Goal: Task Accomplishment & Management: Manage account settings

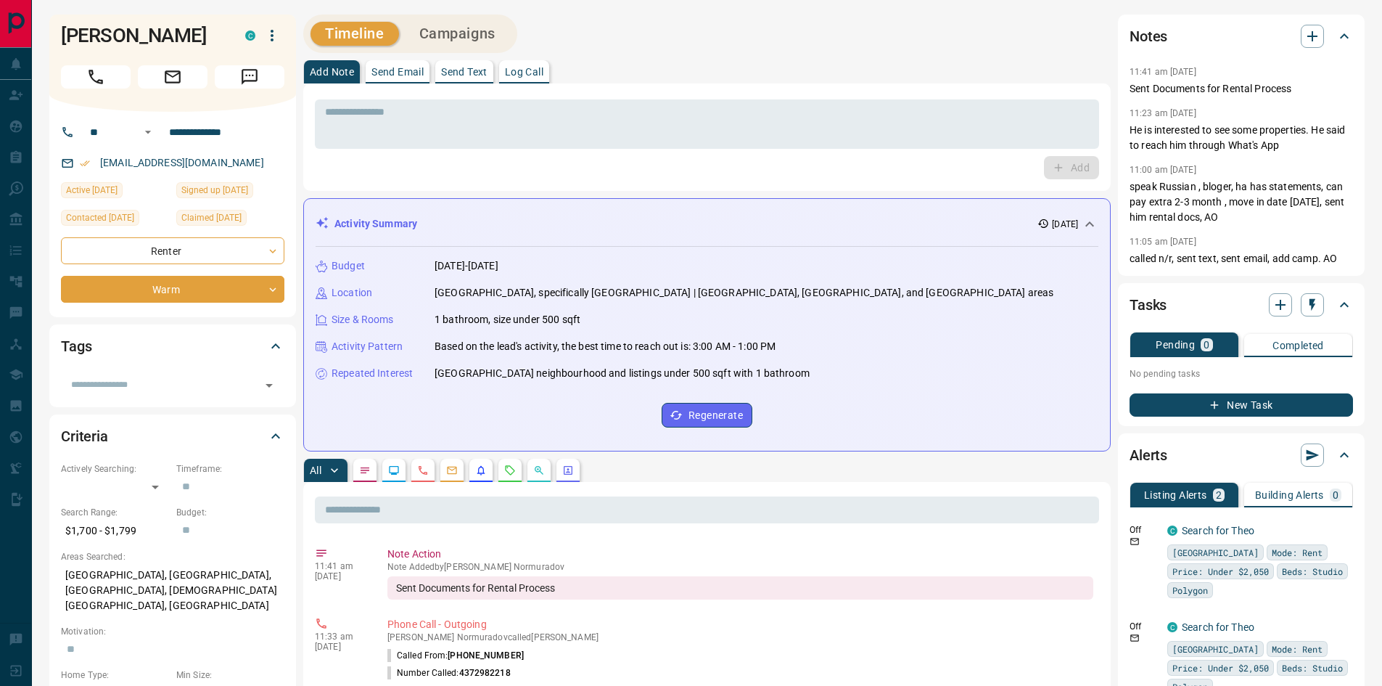
click at [390, 167] on div "Add" at bounding box center [707, 167] width 784 height 23
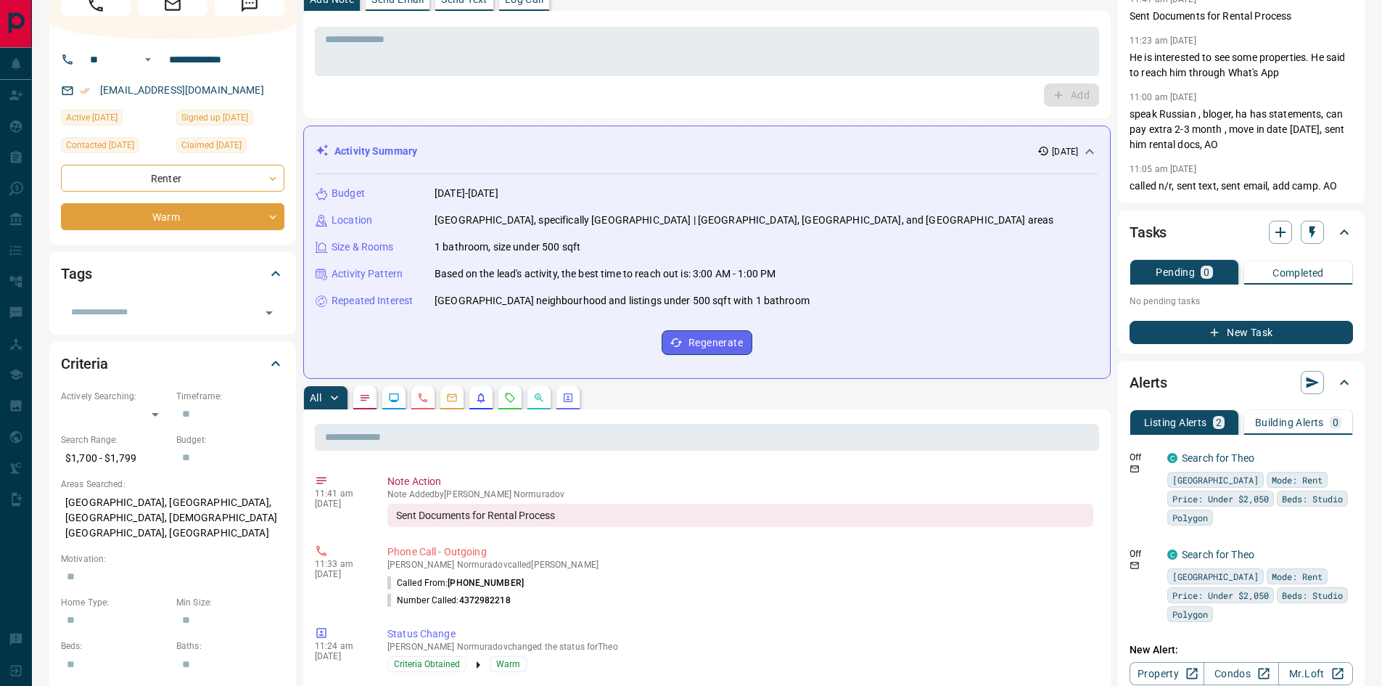
click at [631, 394] on div "All" at bounding box center [706, 397] width 807 height 23
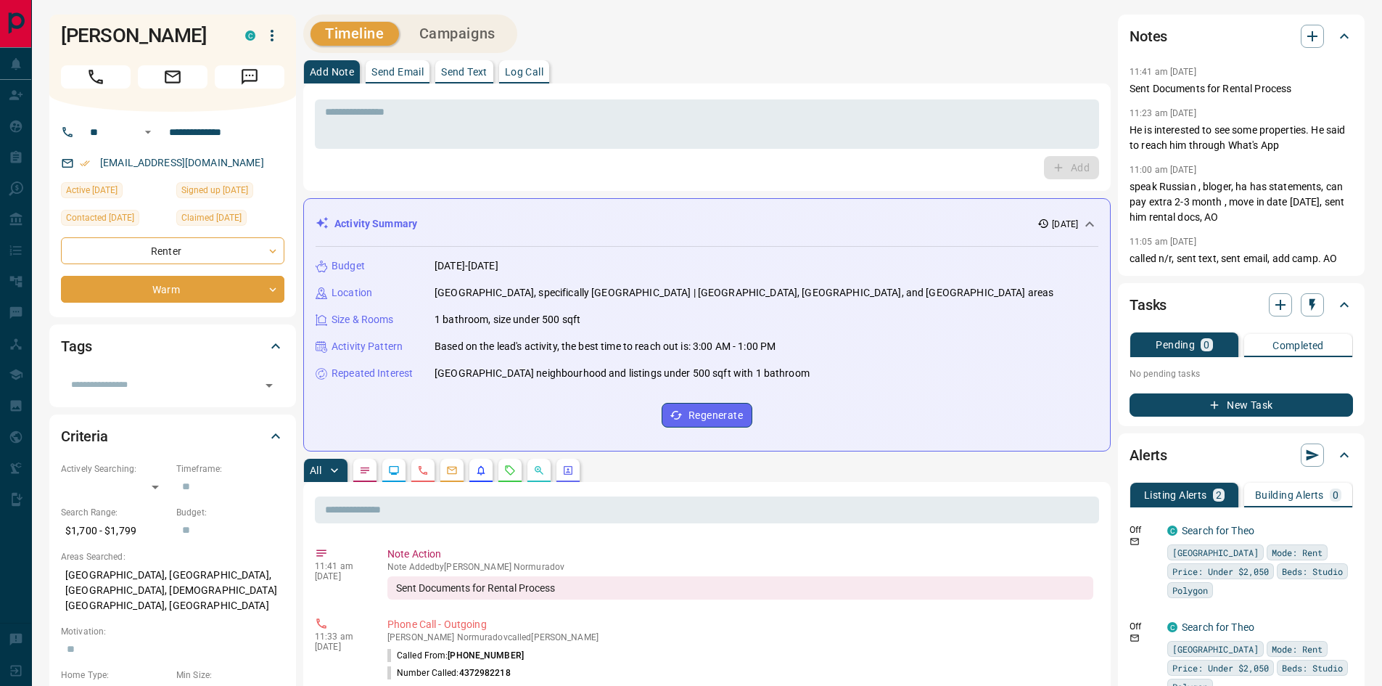
click at [580, 170] on div "Add" at bounding box center [707, 167] width 784 height 23
click at [650, 165] on div "Add" at bounding box center [707, 167] width 784 height 23
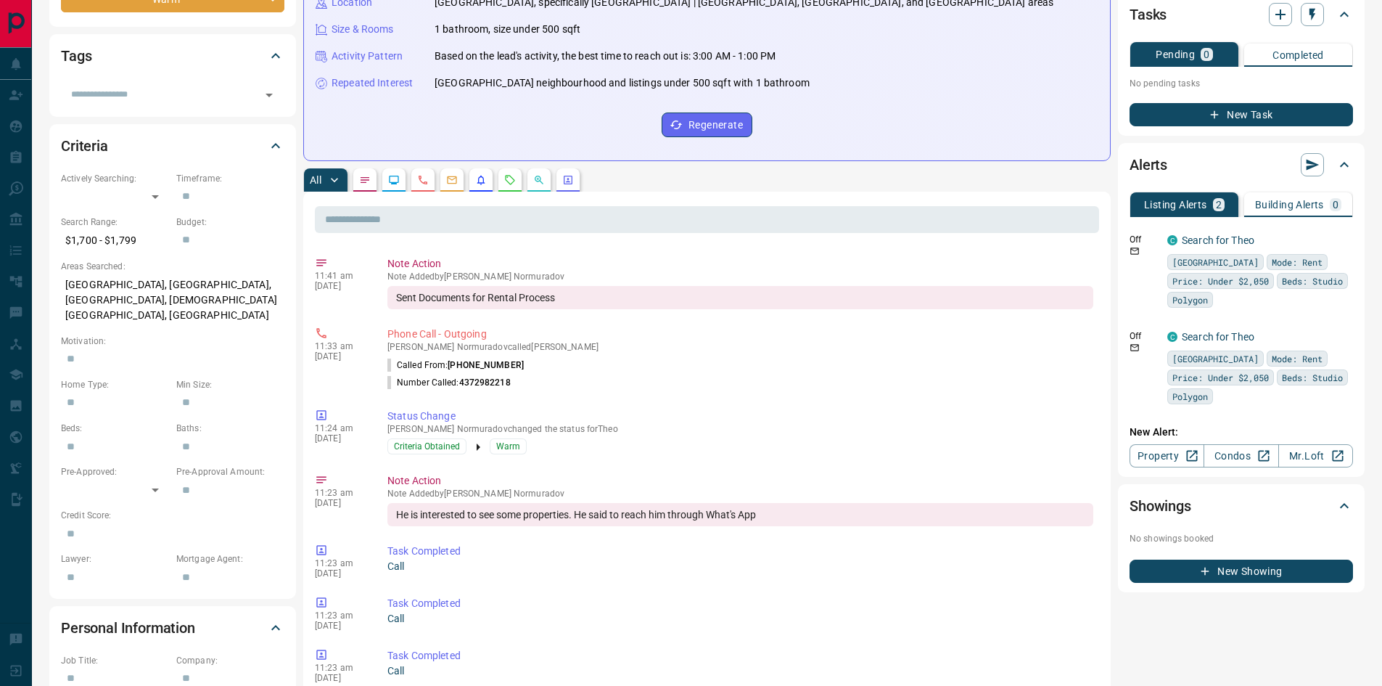
scroll to position [435, 0]
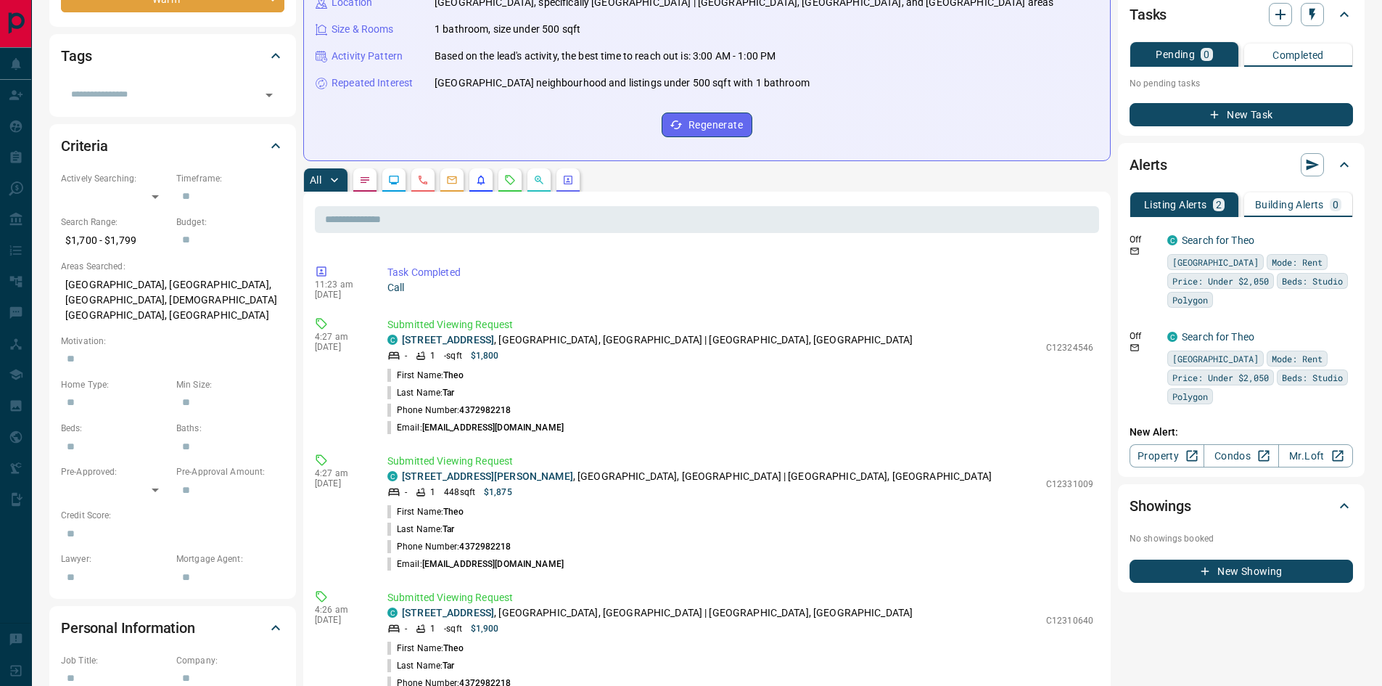
click at [639, 167] on div "Timeline Campaigns Add Note Send Email Send Text Log Call * ​ Add Activity Summ…" at bounding box center [706, 575] width 807 height 1703
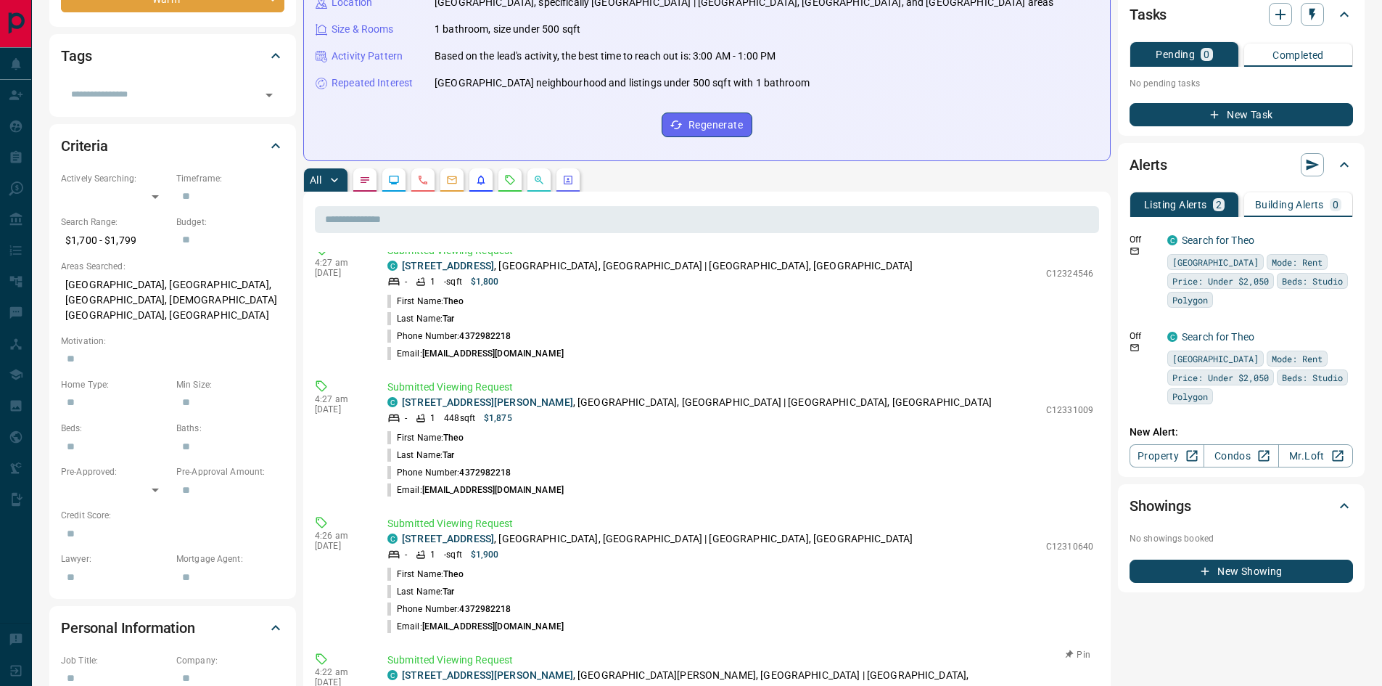
scroll to position [508, 0]
click at [463, 403] on link "[STREET_ADDRESS][PERSON_NAME]" at bounding box center [487, 404] width 171 height 12
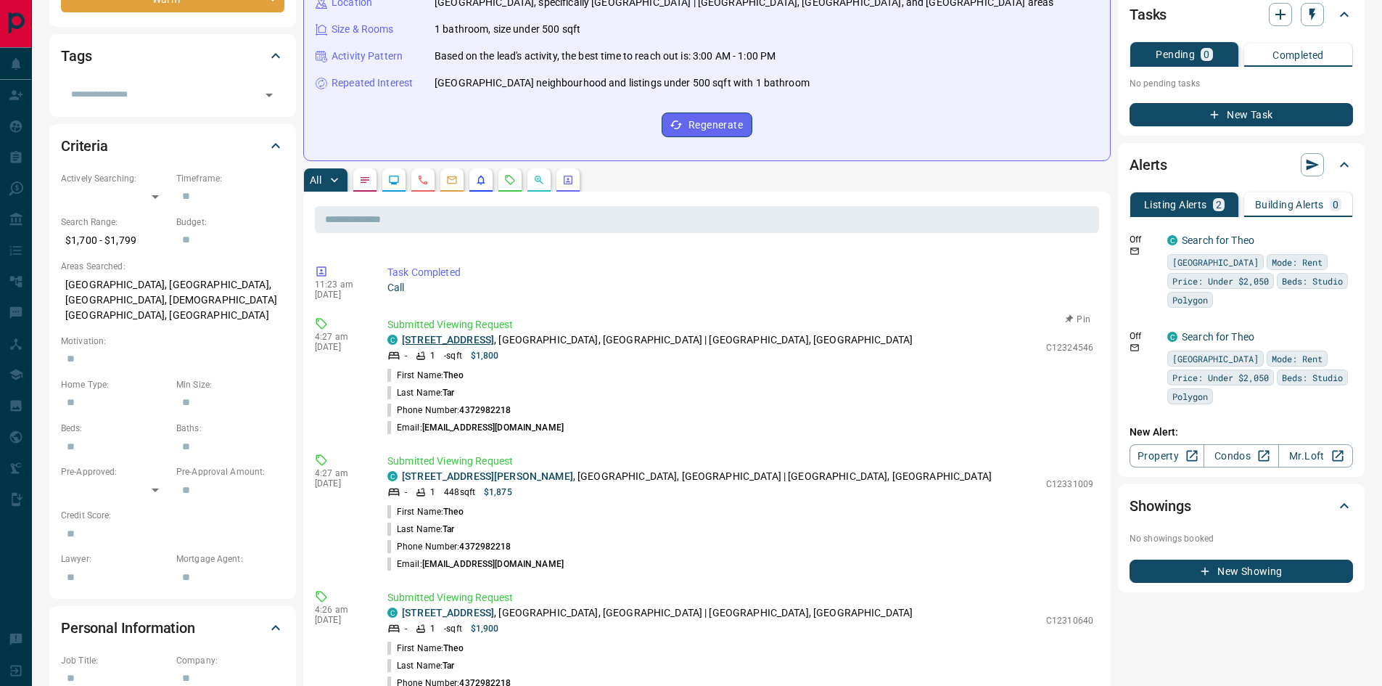
click at [476, 341] on link "[STREET_ADDRESS]" at bounding box center [448, 340] width 92 height 12
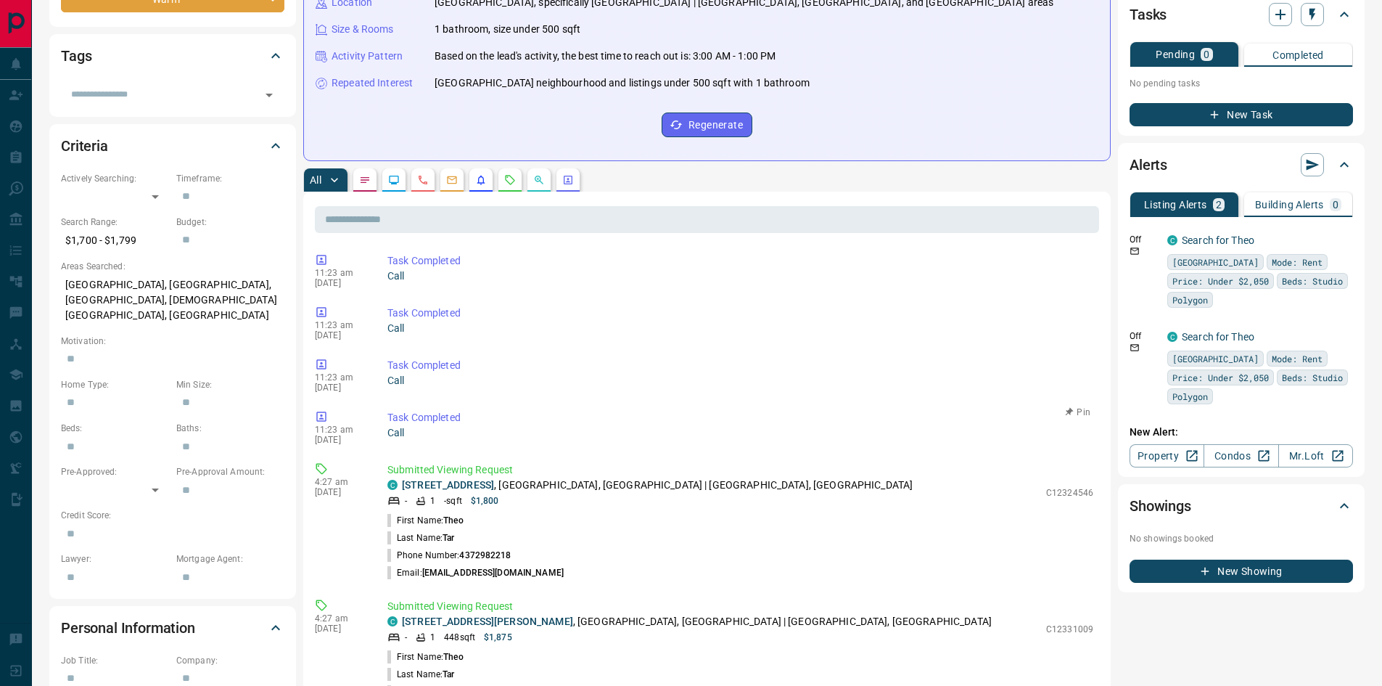
scroll to position [580, 0]
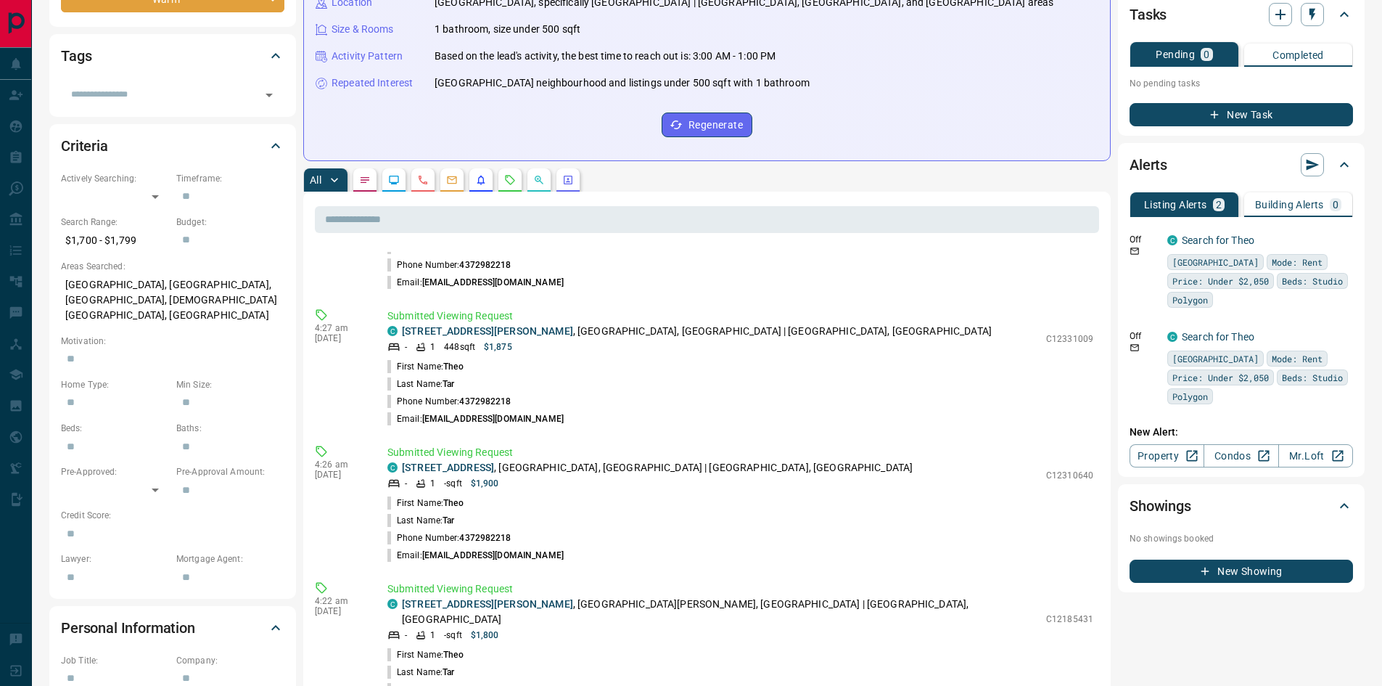
click at [724, 170] on div "All" at bounding box center [706, 179] width 807 height 23
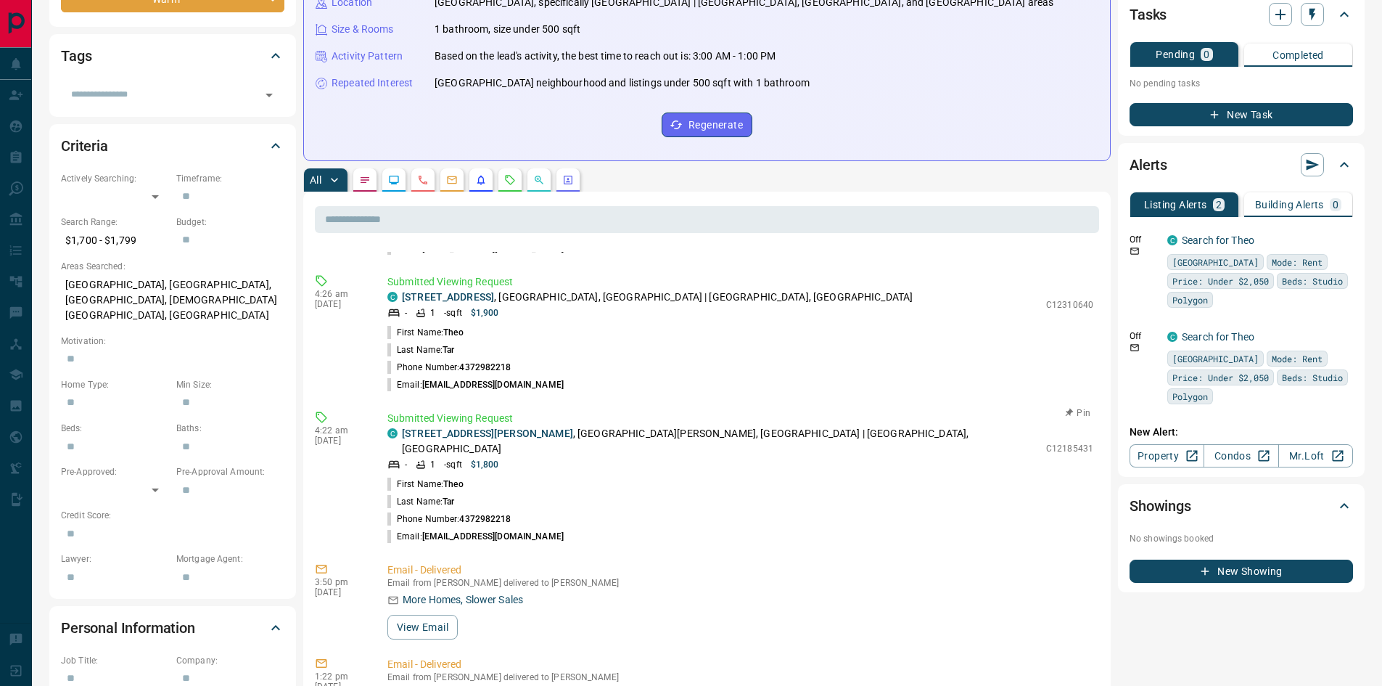
scroll to position [725, 0]
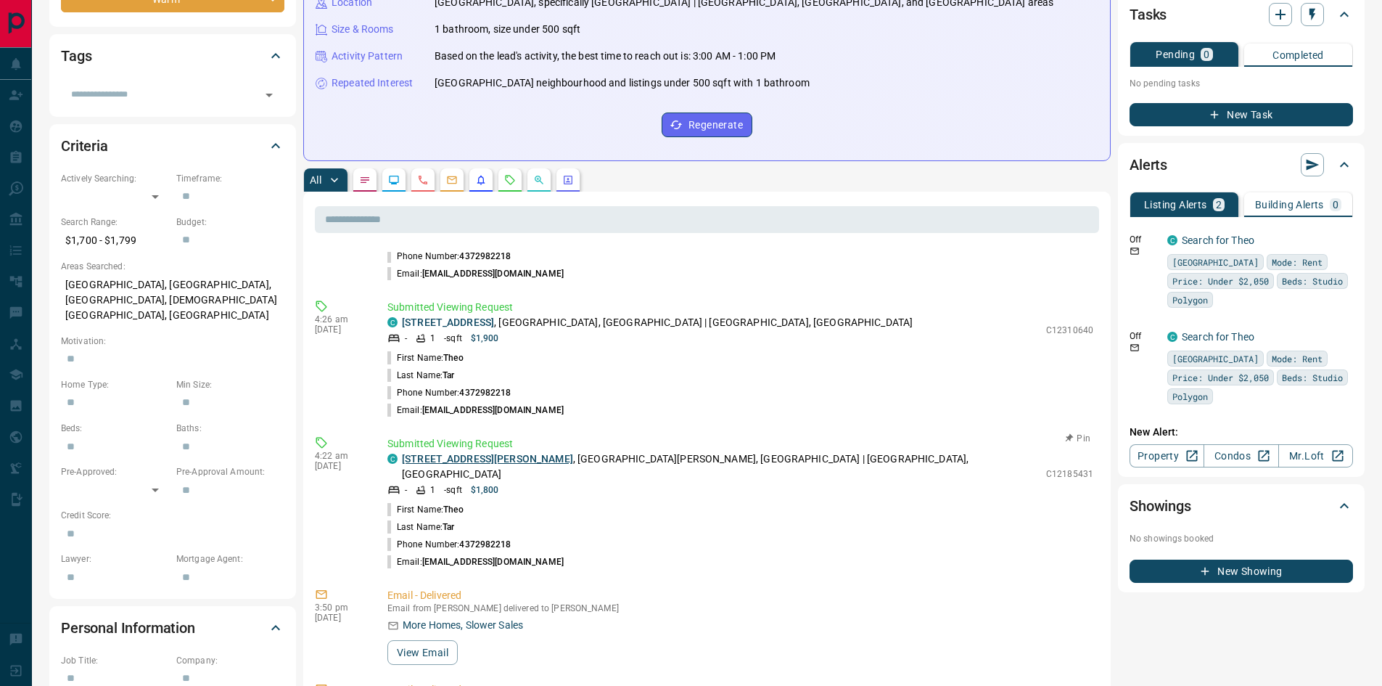
click at [490, 453] on link "[STREET_ADDRESS][PERSON_NAME]" at bounding box center [487, 459] width 171 height 12
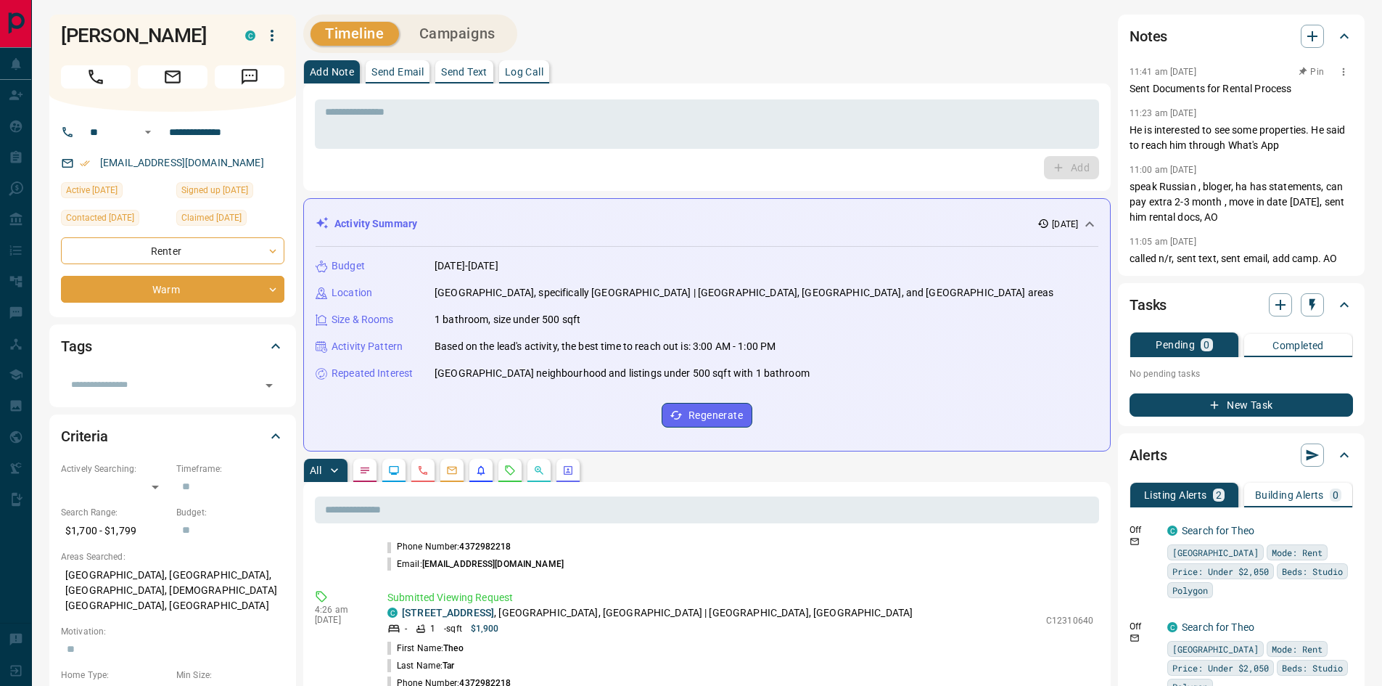
click at [1344, 67] on icon "button" at bounding box center [1344, 72] width 12 height 12
drag, startPoint x: 689, startPoint y: 48, endPoint x: 434, endPoint y: 68, distance: 256.2
click at [683, 47] on div at bounding box center [691, 343] width 1382 height 686
click at [464, 73] on p "Send Text" at bounding box center [464, 72] width 46 height 10
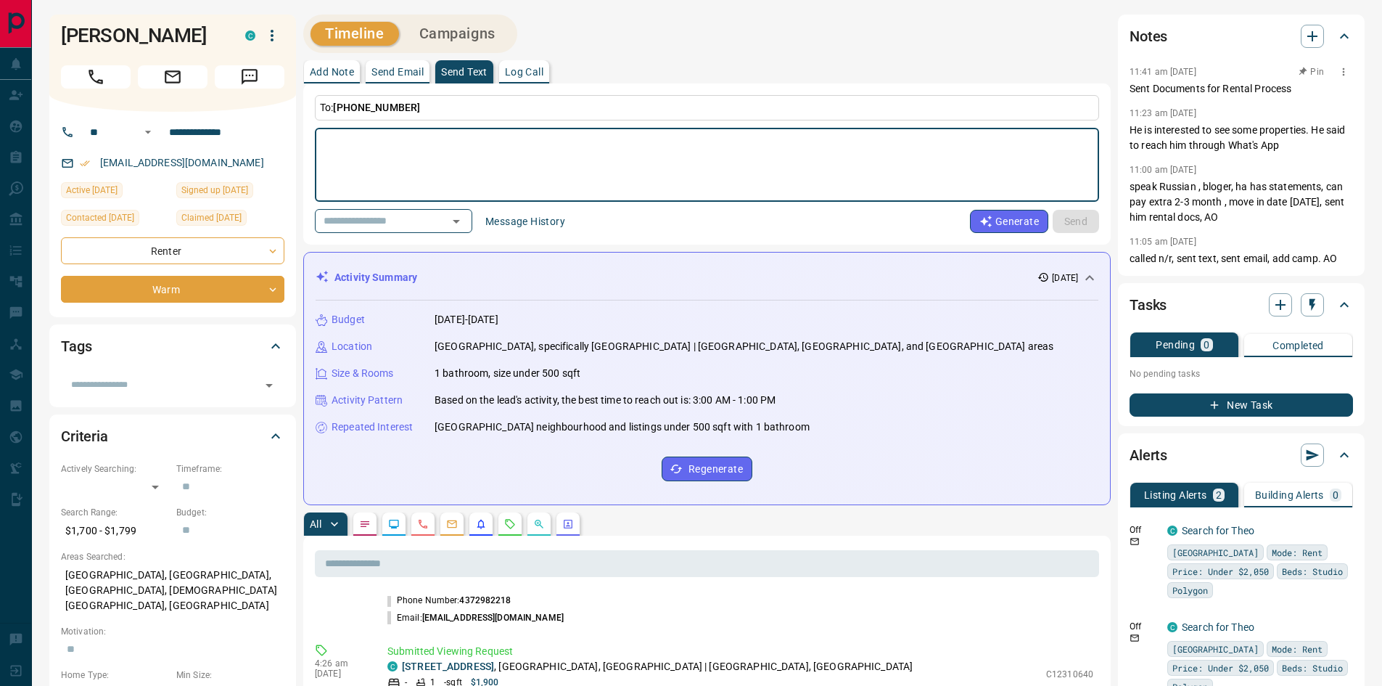
drag, startPoint x: 331, startPoint y: 73, endPoint x: 488, endPoint y: 73, distance: 156.7
click at [334, 73] on p "Add Note" at bounding box center [332, 72] width 44 height 10
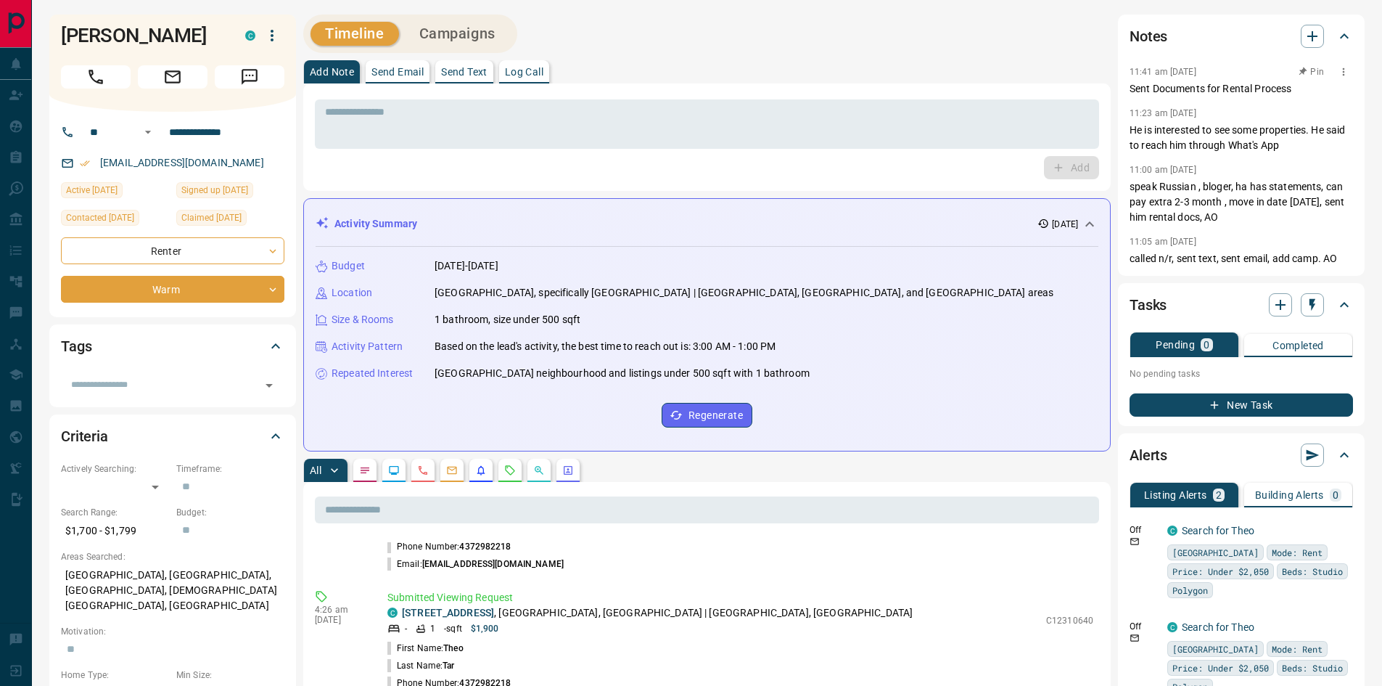
drag, startPoint x: 604, startPoint y: 52, endPoint x: 793, endPoint y: 62, distance: 188.9
click at [607, 49] on div "Timeline Campaigns" at bounding box center [706, 34] width 807 height 38
click at [1312, 38] on icon "button" at bounding box center [1312, 36] width 10 height 10
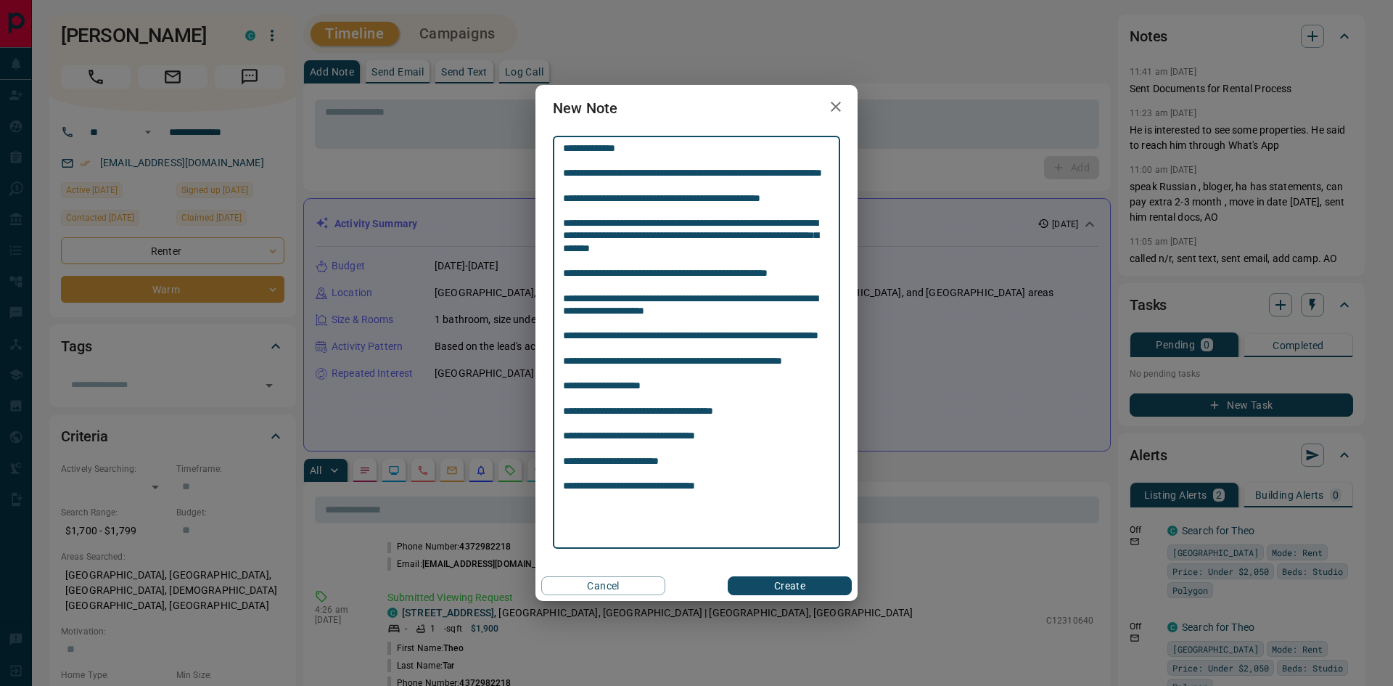
type textarea "**********"
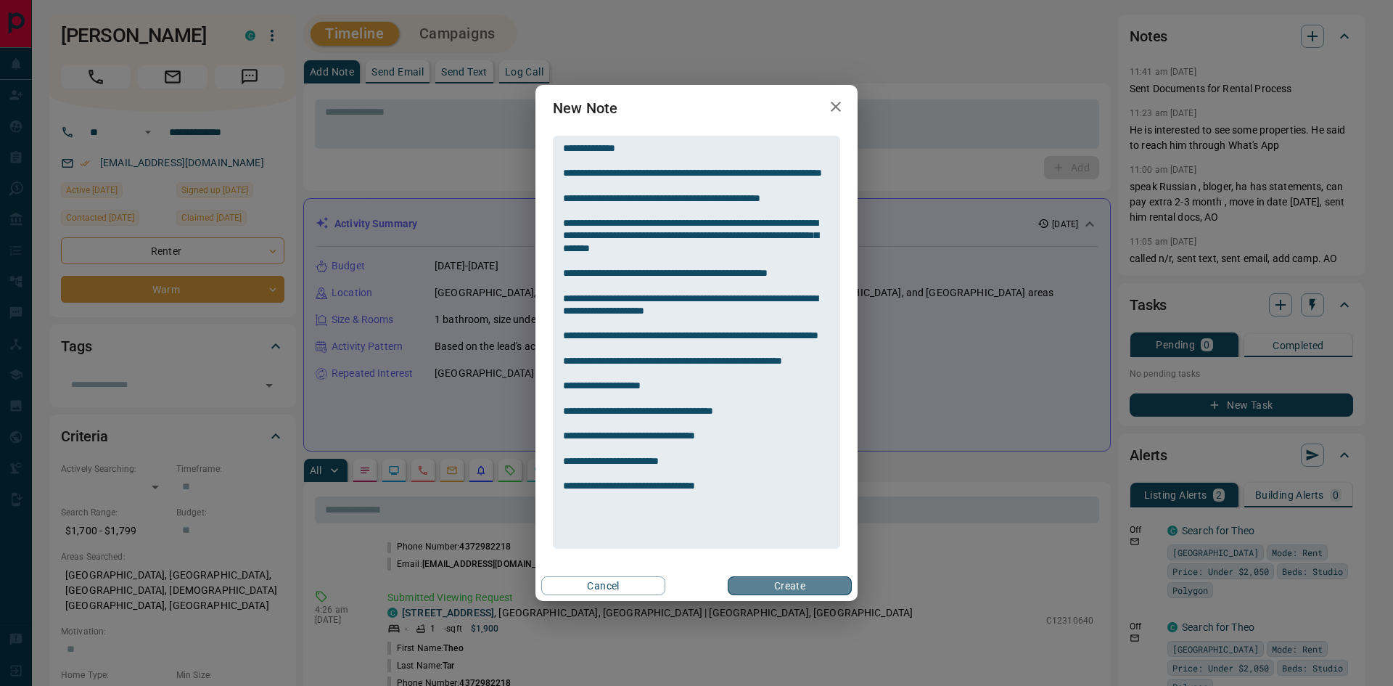
click at [773, 583] on button "Create" at bounding box center [790, 585] width 124 height 19
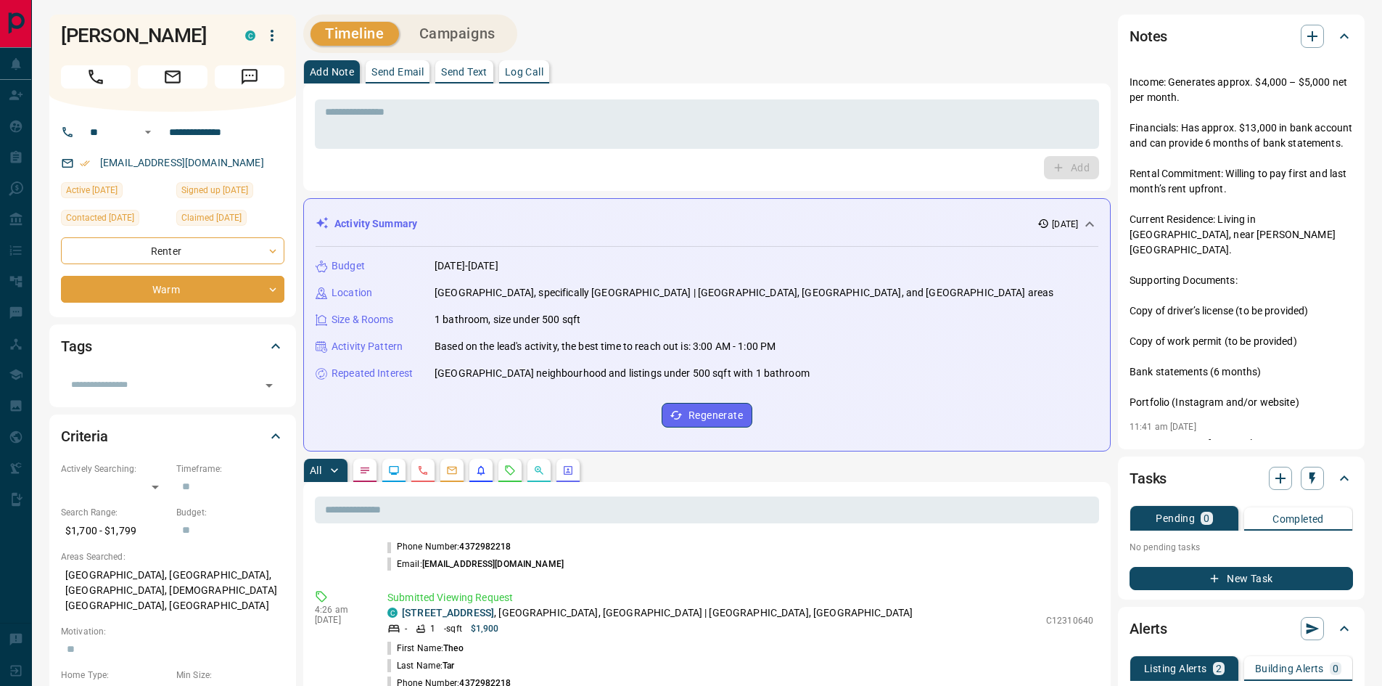
scroll to position [218, 0]
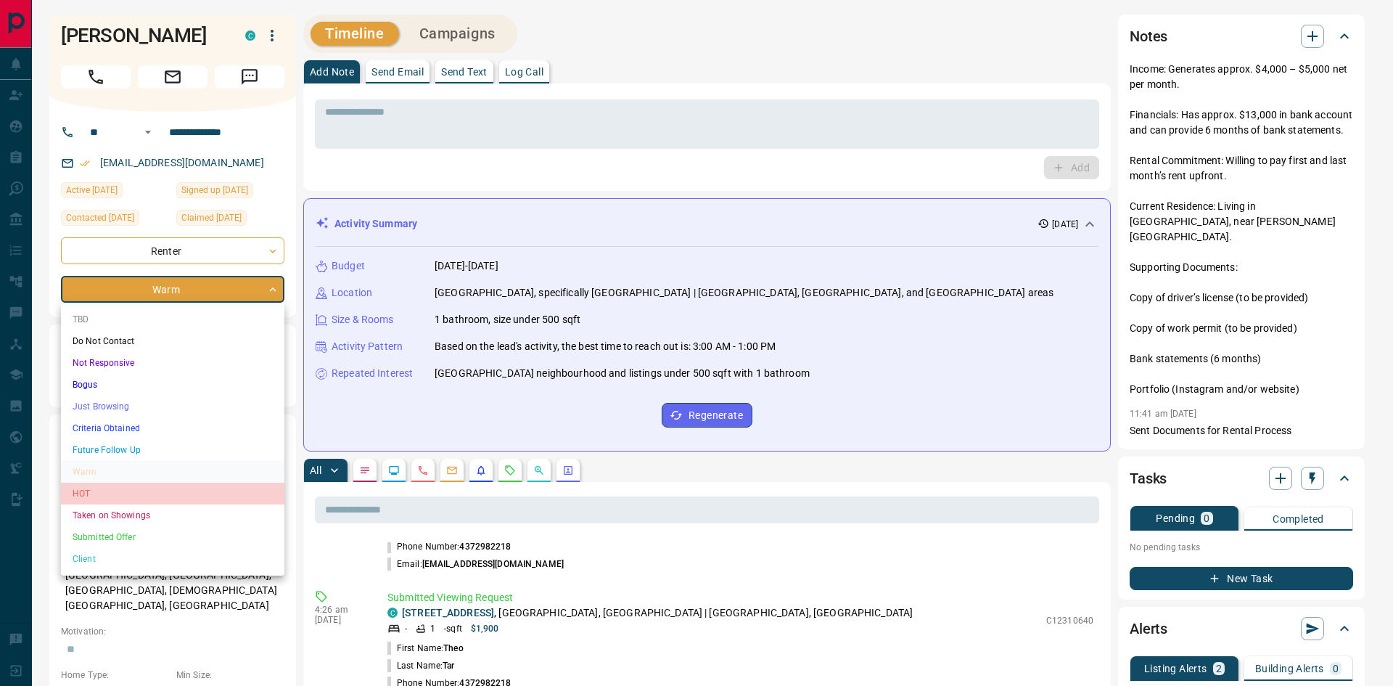
click at [102, 495] on li "HOT" at bounding box center [172, 493] width 223 height 22
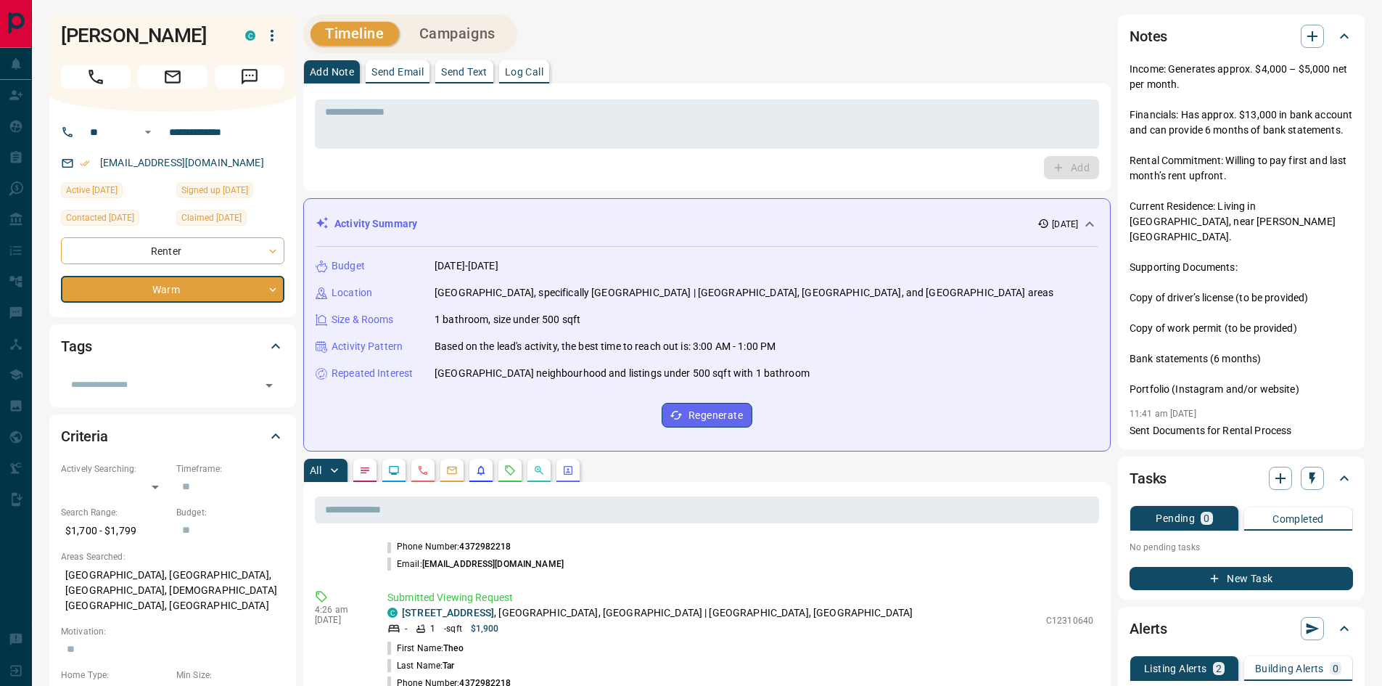
type input "*"
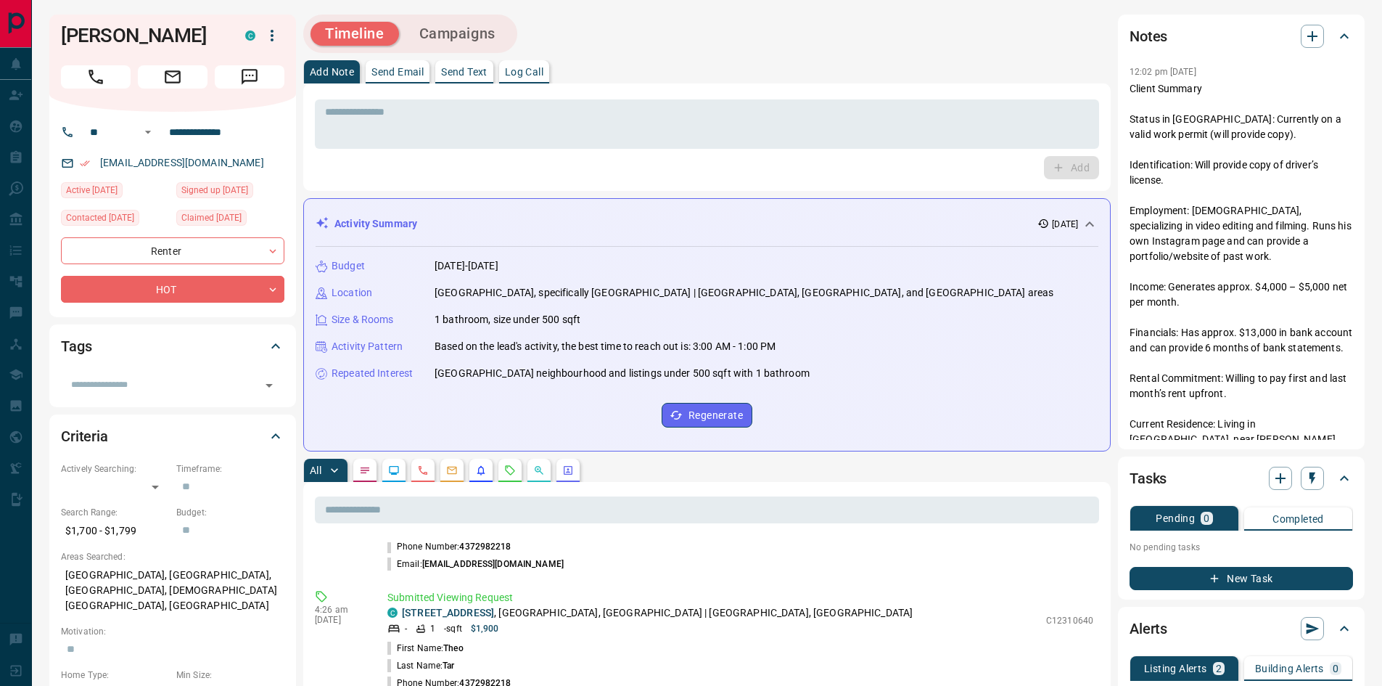
scroll to position [918, 0]
